Goal: Information Seeking & Learning: Learn about a topic

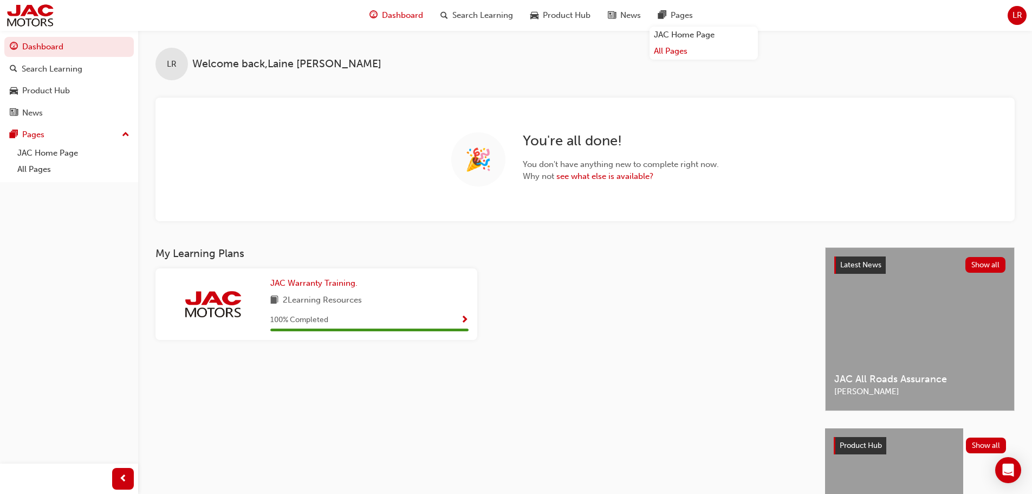
click at [672, 51] on link "All Pages" at bounding box center [704, 51] width 108 height 17
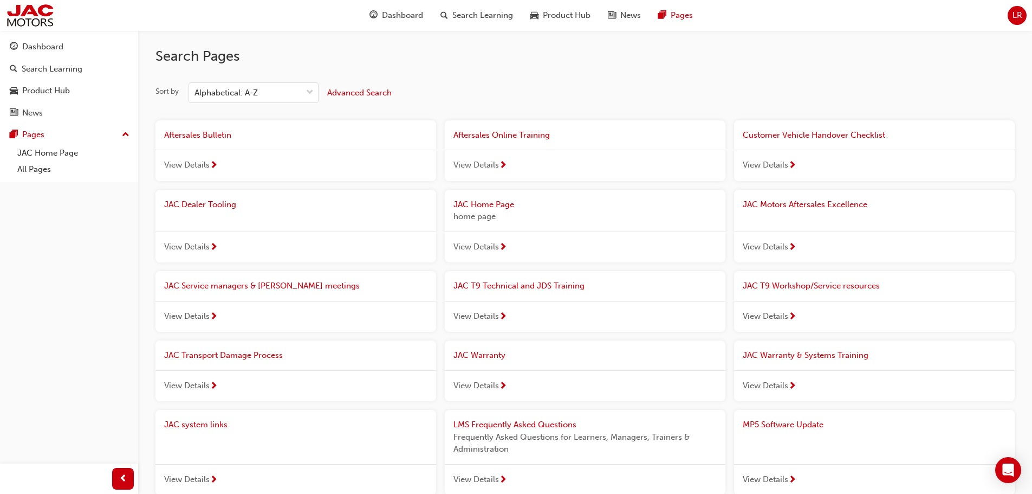
click at [490, 315] on span "View Details" at bounding box center [476, 316] width 46 height 12
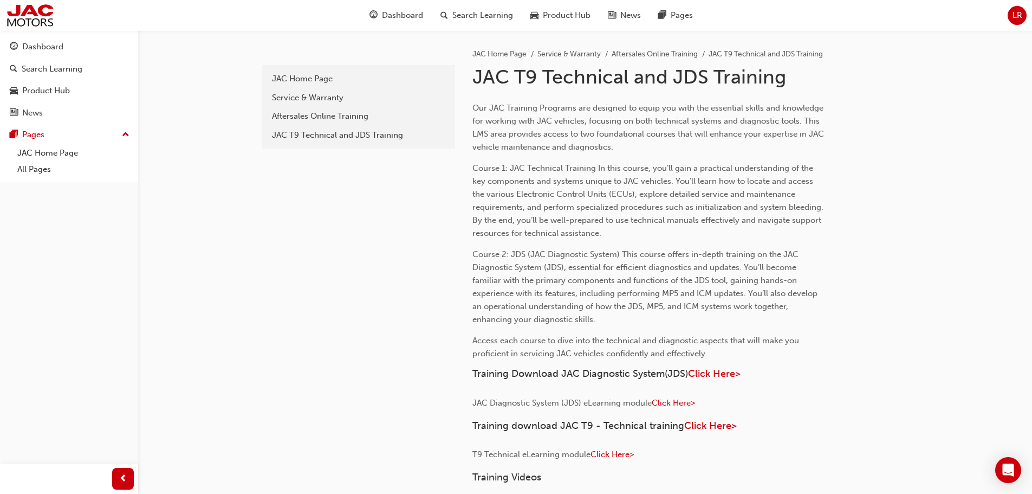
click at [322, 96] on div "Service & Warranty" at bounding box center [358, 98] width 173 height 12
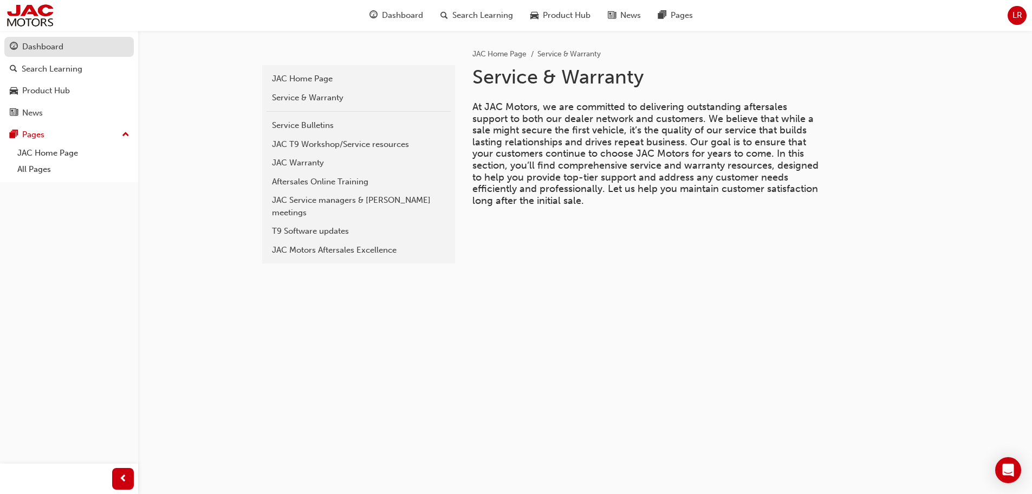
click at [56, 44] on div "Dashboard" at bounding box center [42, 47] width 41 height 12
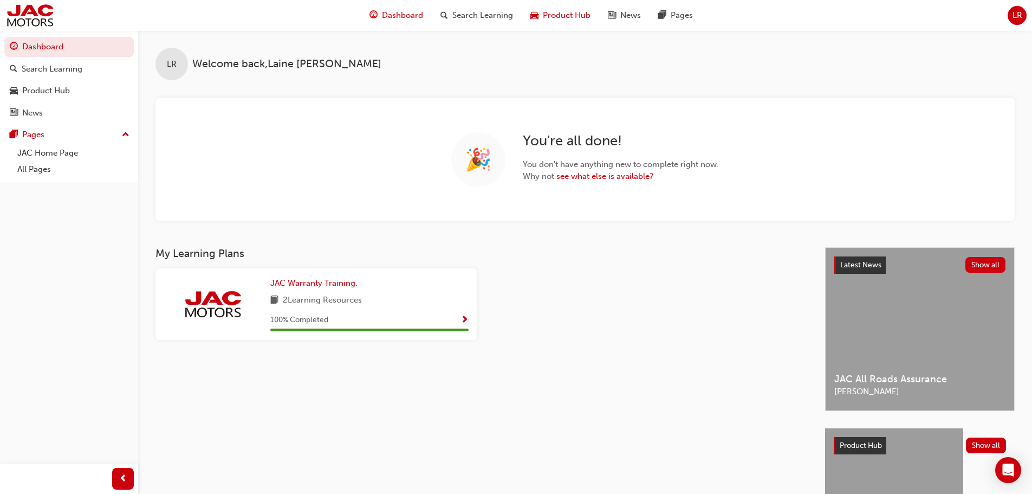
click at [557, 12] on span "Product Hub" at bounding box center [567, 15] width 48 height 12
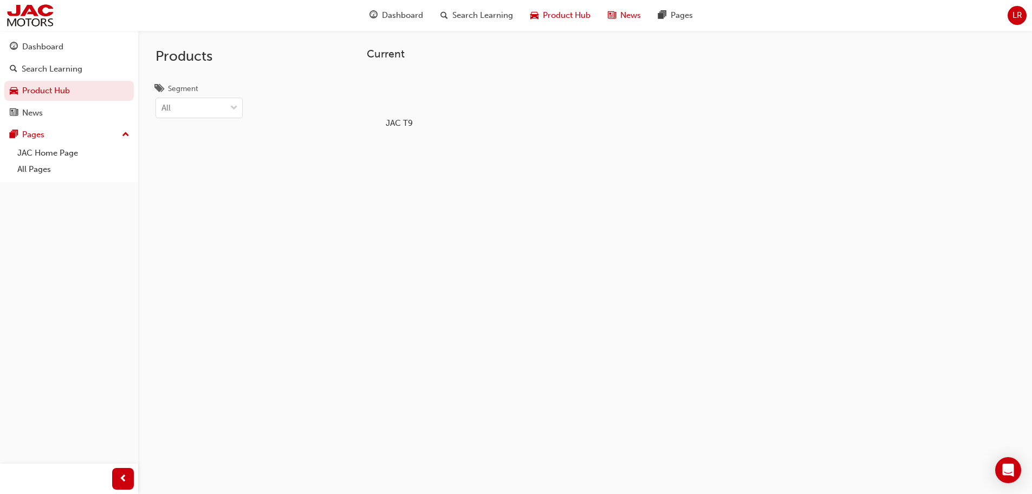
click at [633, 15] on span "News" at bounding box center [630, 15] width 21 height 12
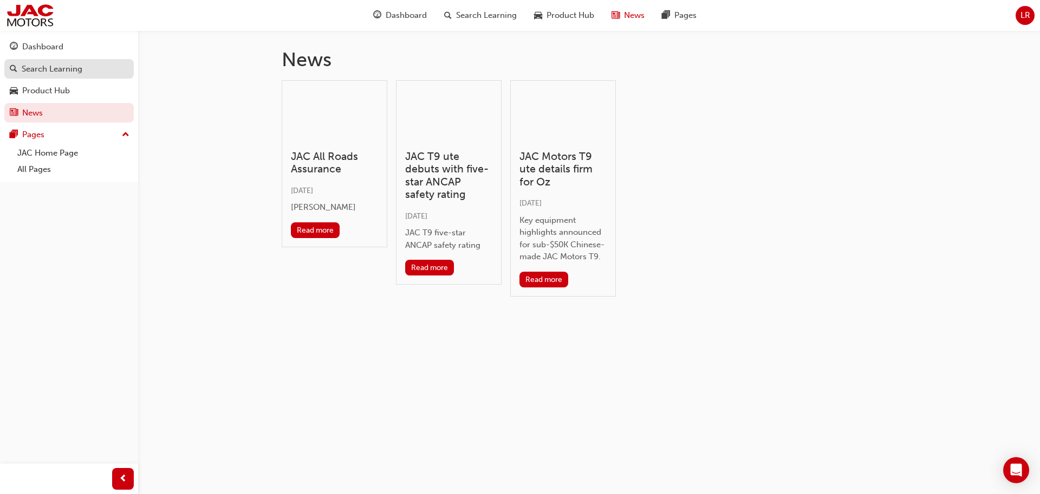
click at [41, 72] on div "Search Learning" at bounding box center [52, 69] width 61 height 12
